Goal: Task Accomplishment & Management: Manage account settings

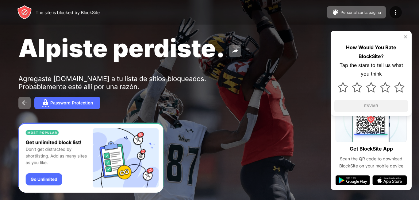
click at [142, 64] on div "Alpiste perdiste. Agregaste [DOMAIN_NAME] a tu lista de sitios bloqueados. Prob…" at bounding box center [209, 71] width 419 height 142
click at [128, 78] on div "Agregaste [DOMAIN_NAME] a tu lista de sitios bloqueados. Probablemente esté all…" at bounding box center [113, 83] width 190 height 16
click at [49, 82] on div "Agregaste [DOMAIN_NAME] a tu lista de sitios bloqueados. Probablemente esté all…" at bounding box center [113, 83] width 190 height 16
drag, startPoint x: 46, startPoint y: 81, endPoint x: 128, endPoint y: 82, distance: 81.7
click at [128, 82] on div "Agregaste [DOMAIN_NAME] a tu lista de sitios bloqueados. Probablemente esté all…" at bounding box center [113, 83] width 190 height 16
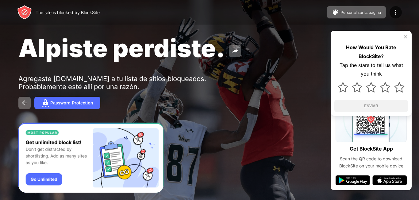
drag, startPoint x: 86, startPoint y: 82, endPoint x: 71, endPoint y: 86, distance: 16.1
click at [68, 86] on div "Agregaste [DOMAIN_NAME] a tu lista de sitios bloqueados. Probablemente esté all…" at bounding box center [113, 83] width 190 height 16
click at [153, 86] on div "Agregaste [DOMAIN_NAME] a tu lista de sitios bloqueados. Probablemente esté all…" at bounding box center [113, 83] width 190 height 16
drag, startPoint x: 52, startPoint y: 97, endPoint x: 58, endPoint y: 86, distance: 12.4
click at [56, 88] on div "Alpiste perdiste. Agregaste [DOMAIN_NAME] a tu lista de sitios bloqueados. Prob…" at bounding box center [209, 71] width 419 height 142
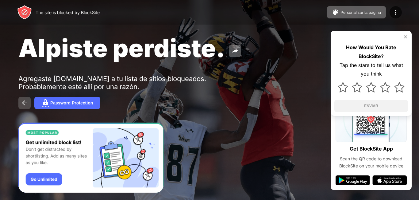
click at [25, 103] on img at bounding box center [24, 102] width 7 height 7
